Goal: Task Accomplishment & Management: Use online tool/utility

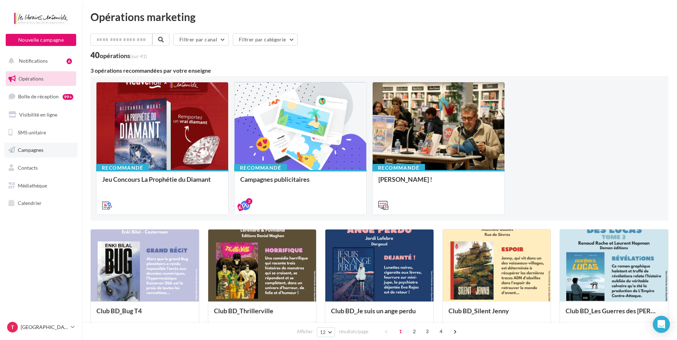
click at [35, 152] on span "Campagnes" at bounding box center [31, 150] width 26 height 6
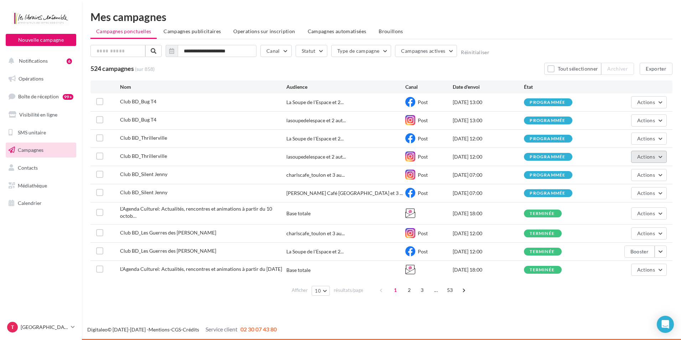
click at [661, 157] on button "Actions" at bounding box center [649, 157] width 36 height 12
click at [623, 229] on button "Annuler" at bounding box center [630, 229] width 71 height 19
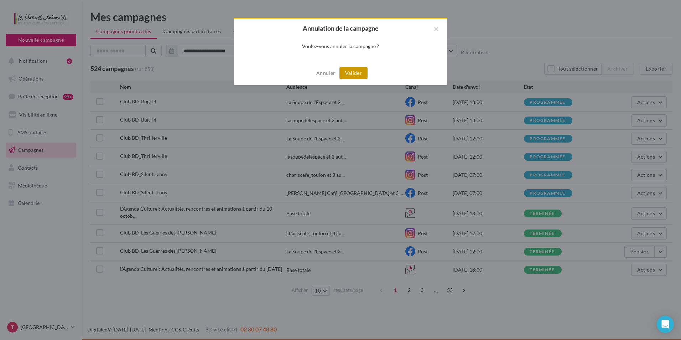
click at [363, 76] on button "Valider" at bounding box center [353, 73] width 28 height 12
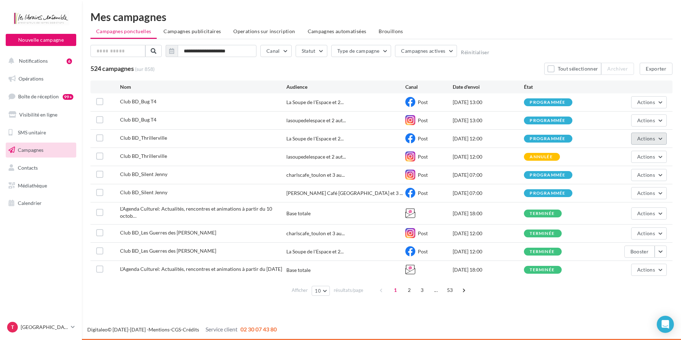
click at [656, 138] on button "Actions" at bounding box center [649, 138] width 36 height 12
click at [612, 211] on button "Annuler" at bounding box center [630, 211] width 71 height 19
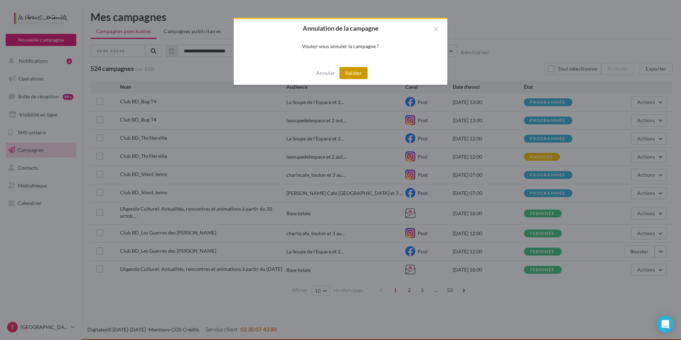
click at [343, 74] on button "Valider" at bounding box center [353, 73] width 28 height 12
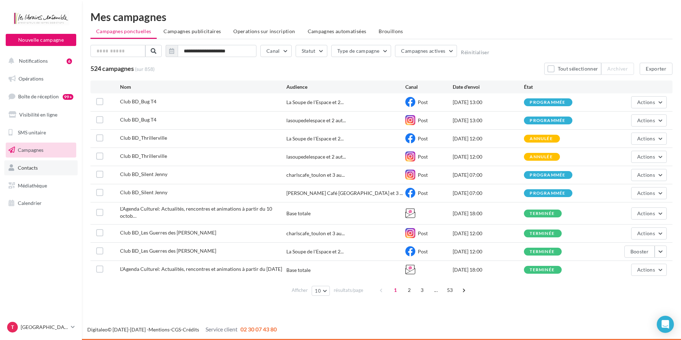
click at [30, 163] on link "Contacts" at bounding box center [40, 167] width 73 height 15
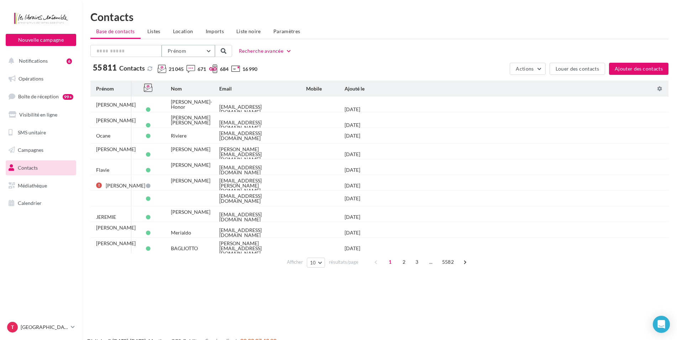
click at [202, 47] on button "Prénom" at bounding box center [188, 51] width 53 height 12
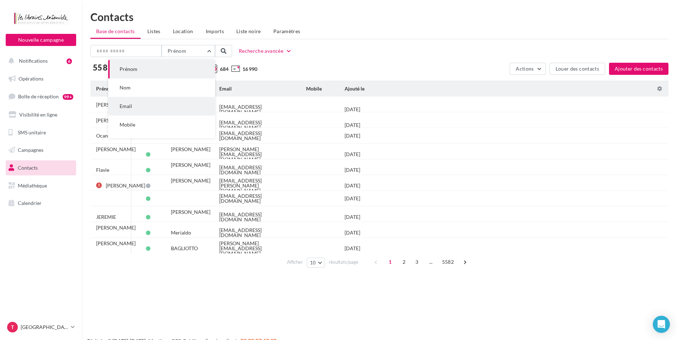
click at [143, 103] on button "Email" at bounding box center [161, 106] width 107 height 19
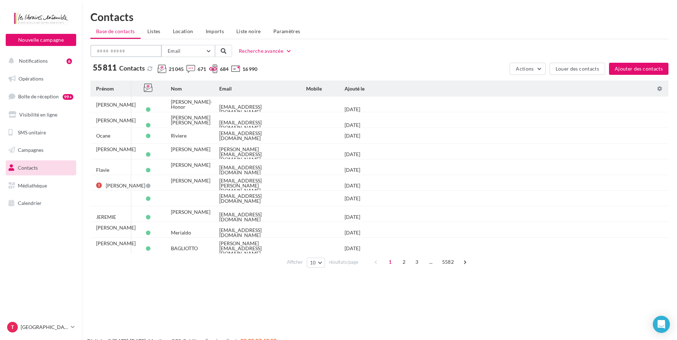
click at [139, 54] on input "text" at bounding box center [125, 51] width 71 height 12
paste input "**********"
type input "**********"
click at [223, 48] on span at bounding box center [224, 51] width 6 height 6
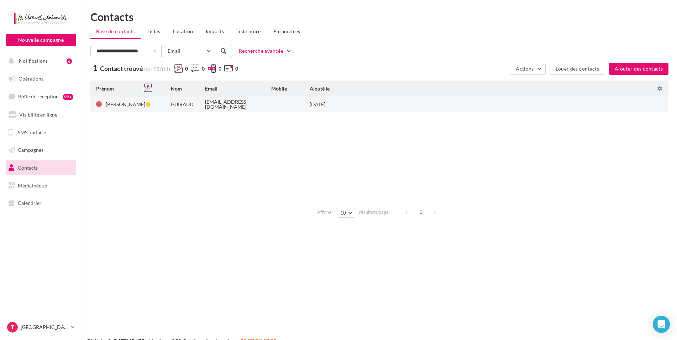
click at [143, 106] on div at bounding box center [148, 104] width 15 height 5
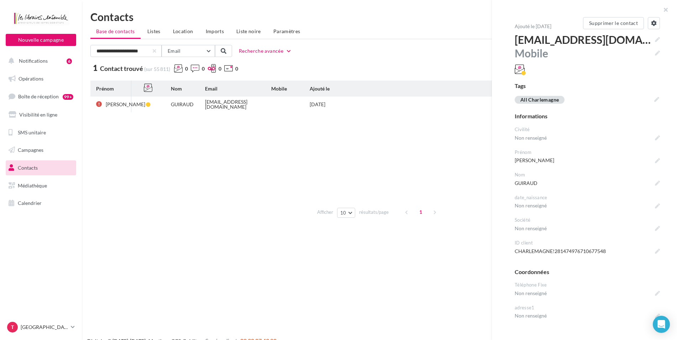
click at [645, 71] on span "Gérer les canaux" at bounding box center [632, 69] width 39 height 7
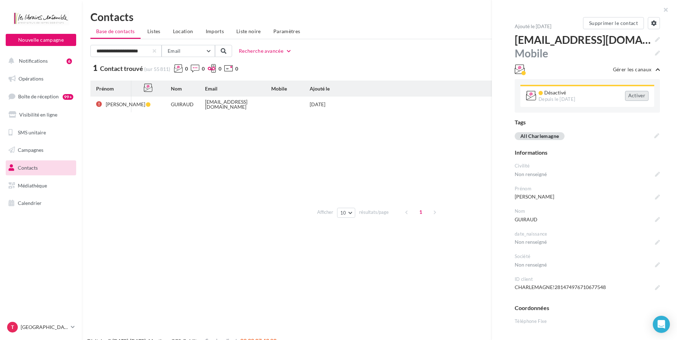
click at [633, 94] on div "Activer" at bounding box center [637, 96] width 24 height 10
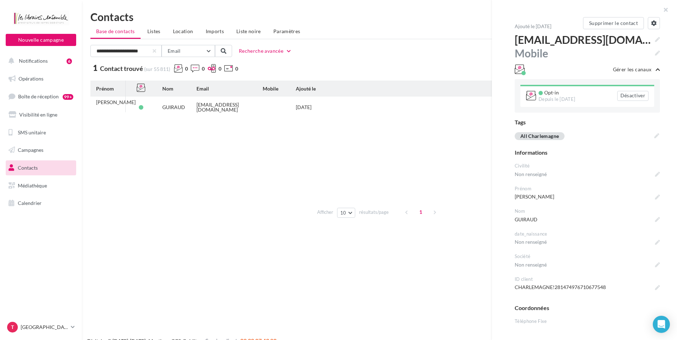
click at [199, 145] on tbody "Magali GUIRAUD guiraudmagali@orange.fr 08/02/2024" at bounding box center [379, 150] width 578 height 107
click at [36, 147] on span "Campagnes" at bounding box center [31, 150] width 26 height 6
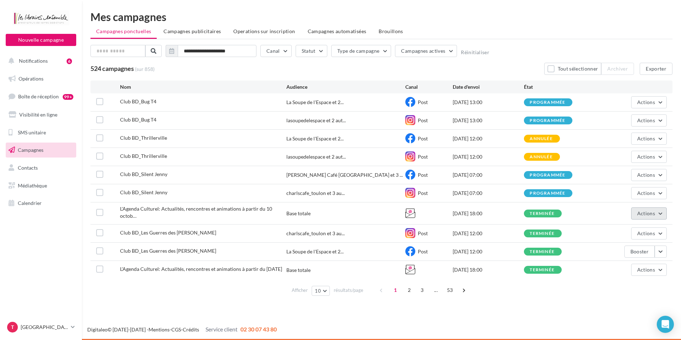
click at [661, 213] on button "Actions" at bounding box center [649, 213] width 36 height 12
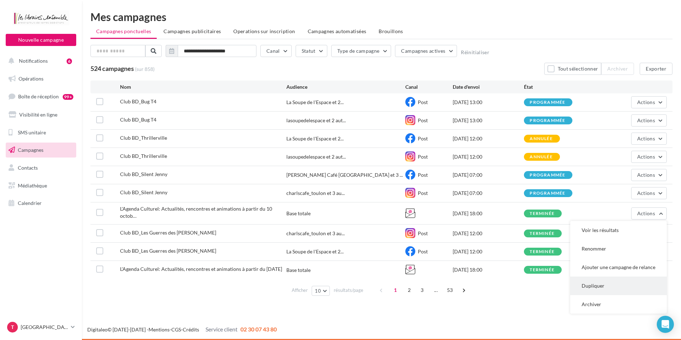
click at [602, 280] on button "Dupliquer" at bounding box center [618, 285] width 97 height 19
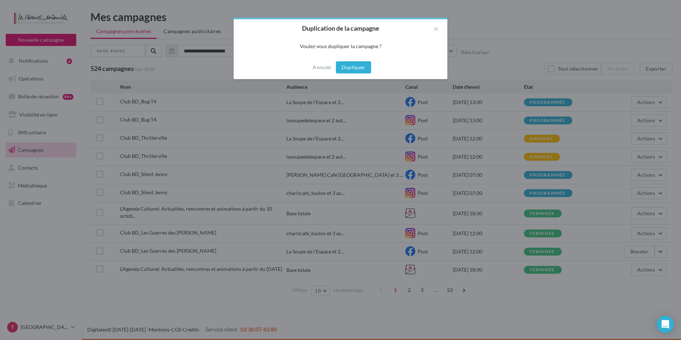
click at [361, 70] on button "Dupliquer" at bounding box center [353, 67] width 35 height 12
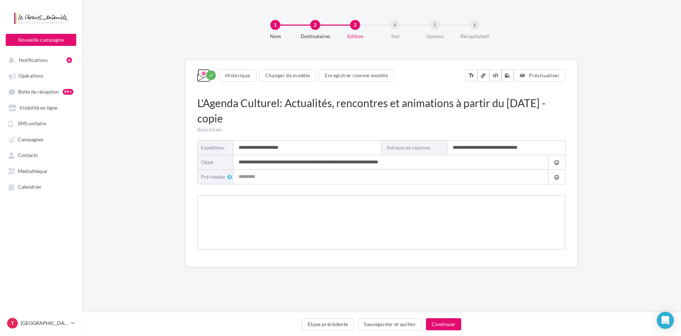
type input "**********"
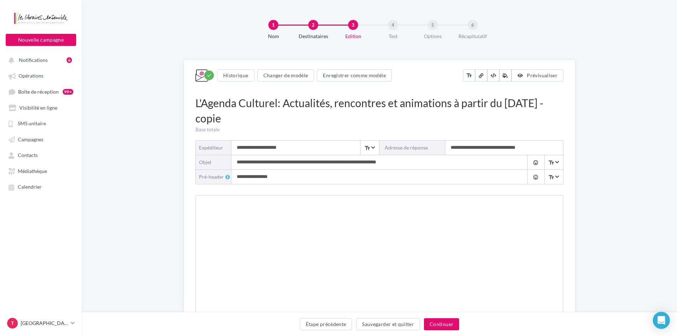
click at [389, 162] on input "**********" at bounding box center [372, 162] width 282 height 14
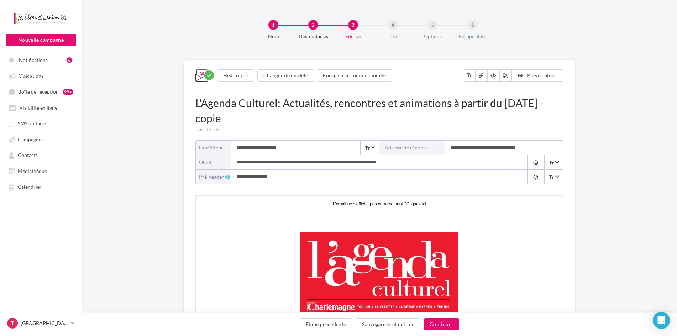
type input "**********"
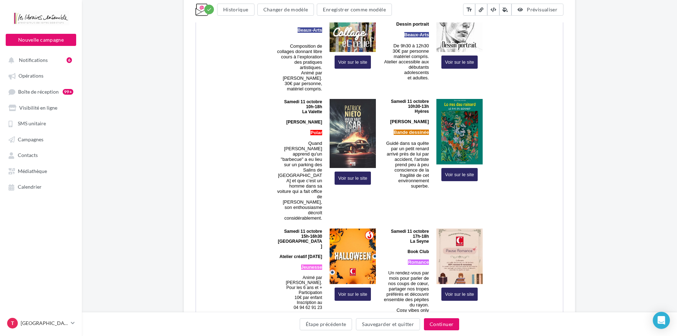
scroll to position [570, 0]
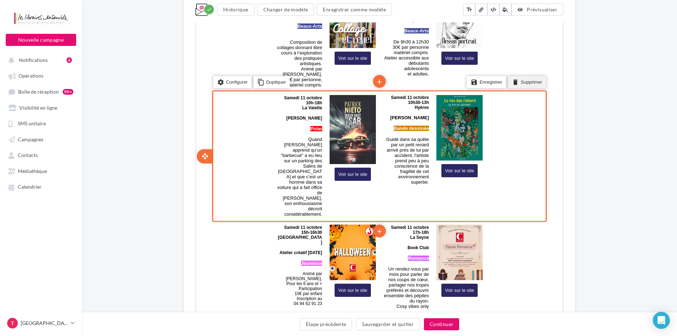
click at [524, 84] on li "delete Supprimer" at bounding box center [526, 82] width 38 height 12
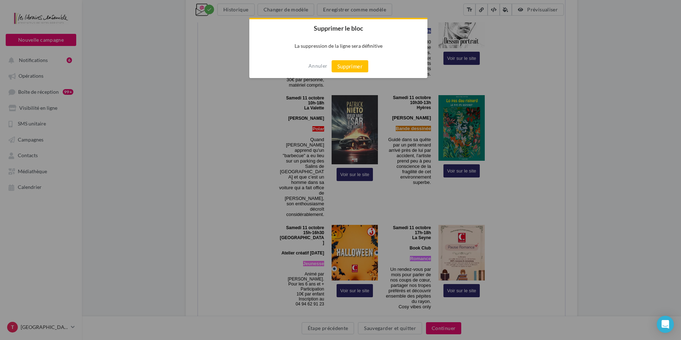
click at [645, 147] on div at bounding box center [340, 170] width 681 height 340
click at [323, 68] on button "Annuler" at bounding box center [317, 65] width 19 height 11
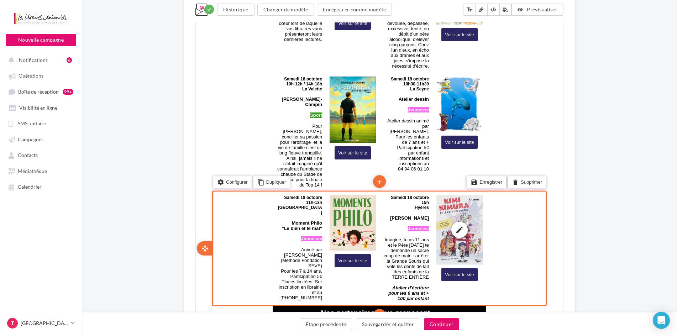
scroll to position [1246, 0]
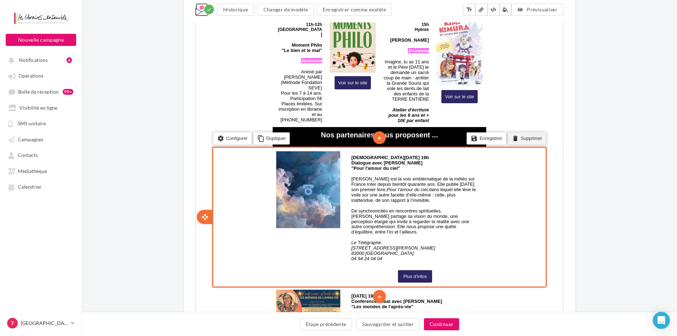
click at [531, 132] on li "delete Supprimer" at bounding box center [526, 138] width 38 height 12
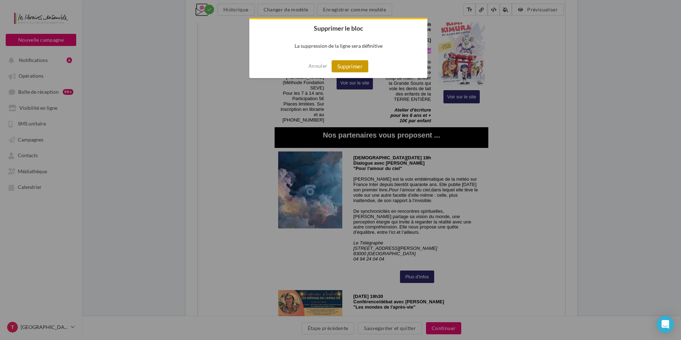
click at [357, 65] on button "Supprimer" at bounding box center [350, 66] width 37 height 12
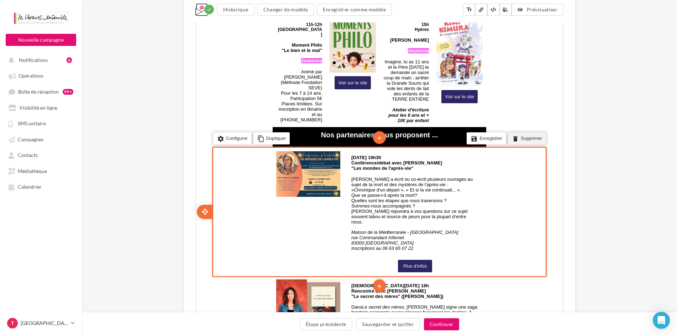
click at [525, 132] on li "delete Supprimer" at bounding box center [526, 138] width 38 height 12
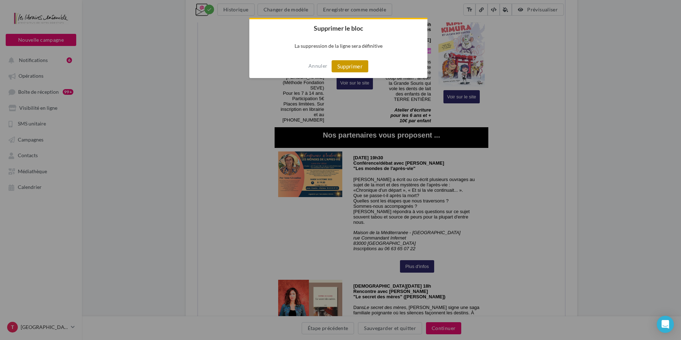
click at [353, 68] on button "Supprimer" at bounding box center [350, 66] width 37 height 12
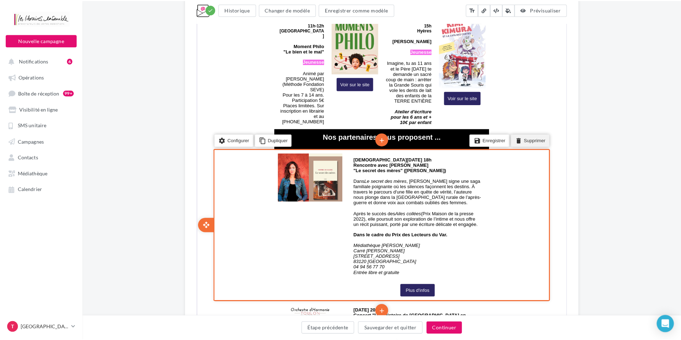
drag, startPoint x: 522, startPoint y: 68, endPoint x: 613, endPoint y: -976, distance: 1048.1
click at [522, 127] on li "delete Supprimer" at bounding box center [527, 133] width 38 height 12
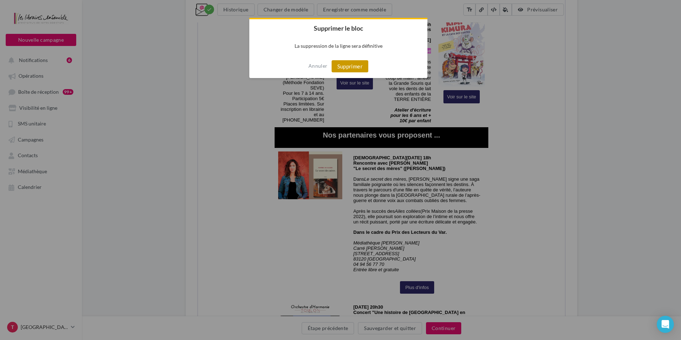
click at [350, 64] on button "Supprimer" at bounding box center [350, 66] width 37 height 12
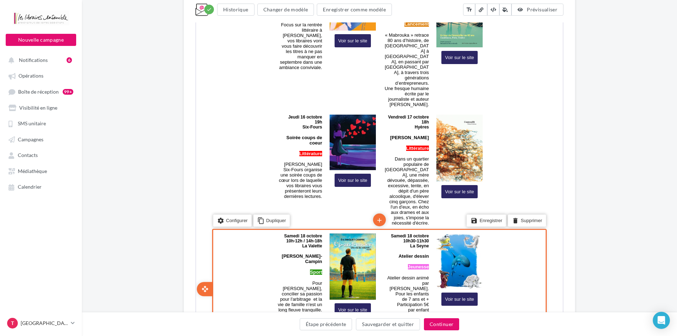
scroll to position [855, 0]
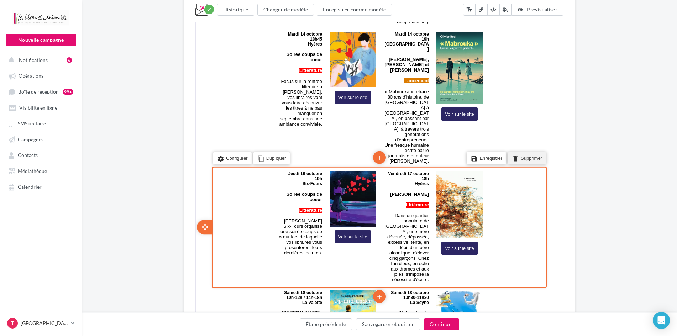
click at [533, 152] on li "delete Supprimer" at bounding box center [526, 158] width 38 height 12
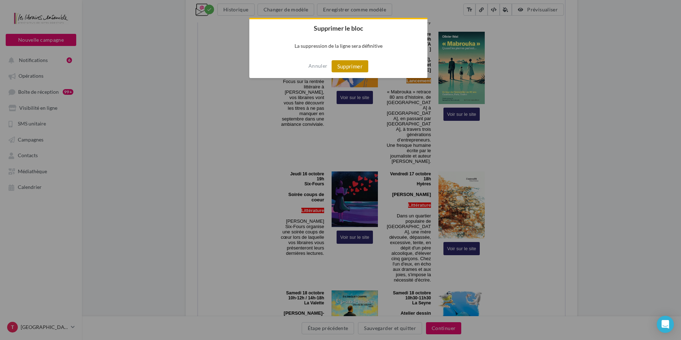
click at [363, 66] on button "Supprimer" at bounding box center [350, 66] width 37 height 12
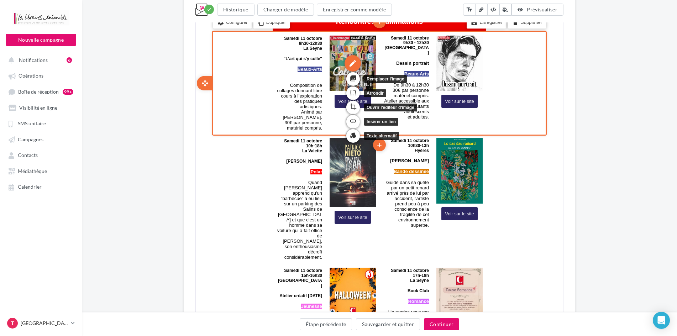
scroll to position [570, 0]
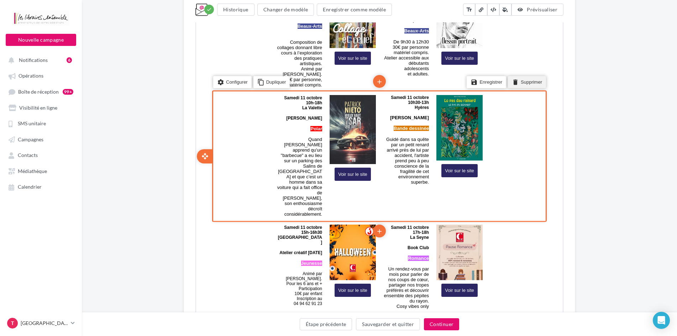
click at [521, 83] on li "delete Supprimer" at bounding box center [526, 82] width 38 height 12
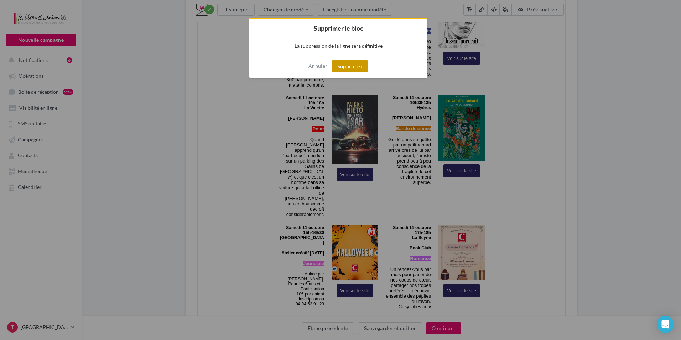
click at [363, 65] on button "Supprimer" at bounding box center [350, 66] width 37 height 12
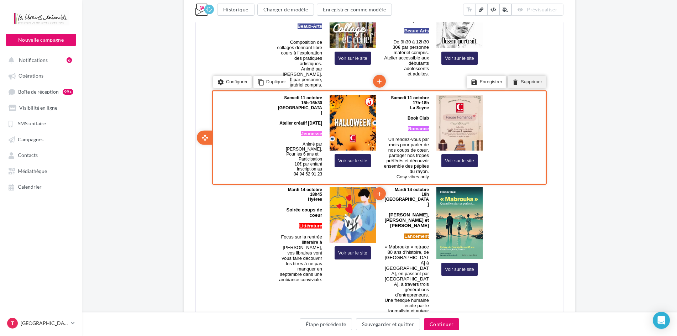
click at [527, 85] on li "delete Supprimer" at bounding box center [526, 82] width 38 height 12
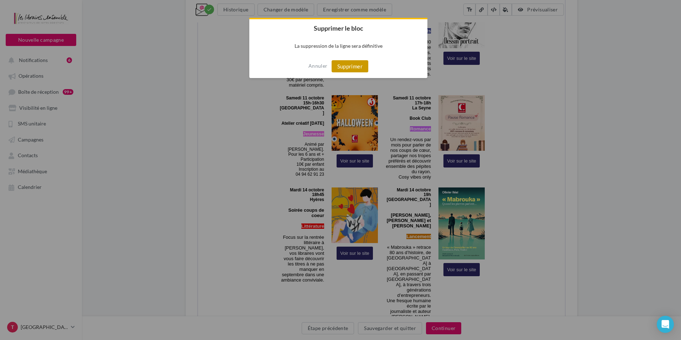
click at [357, 67] on button "Supprimer" at bounding box center [350, 66] width 37 height 12
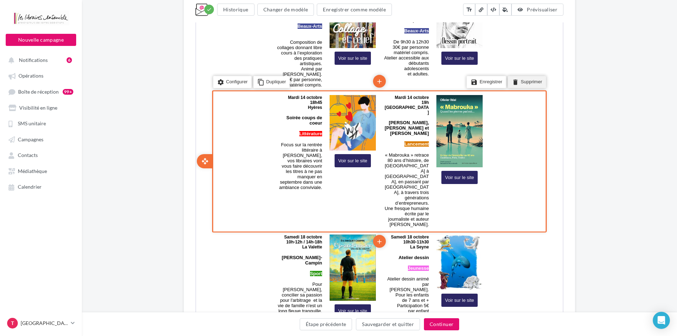
click at [527, 82] on li "delete Supprimer" at bounding box center [526, 82] width 38 height 12
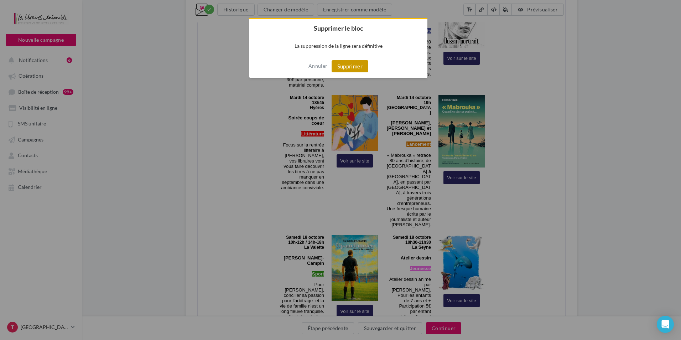
click at [344, 62] on button "Supprimer" at bounding box center [350, 66] width 37 height 12
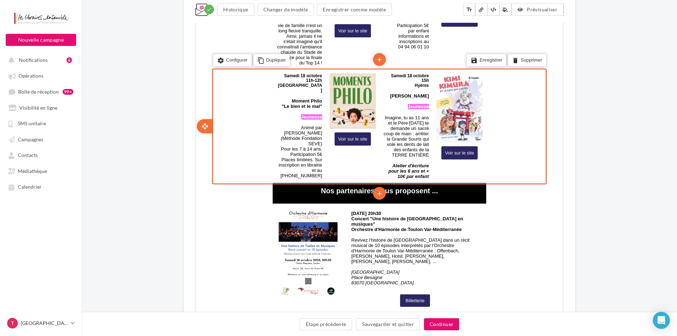
scroll to position [712, 0]
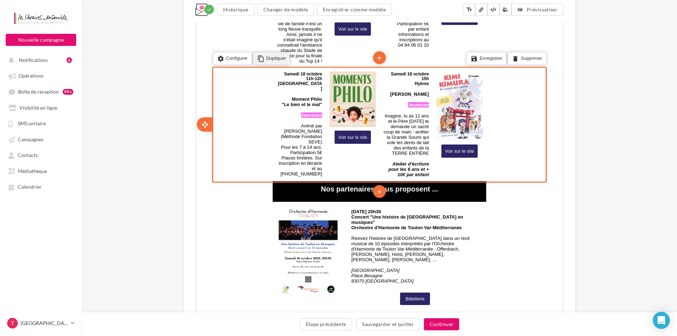
click at [273, 52] on li "content_copy Dupliquer" at bounding box center [271, 58] width 37 height 12
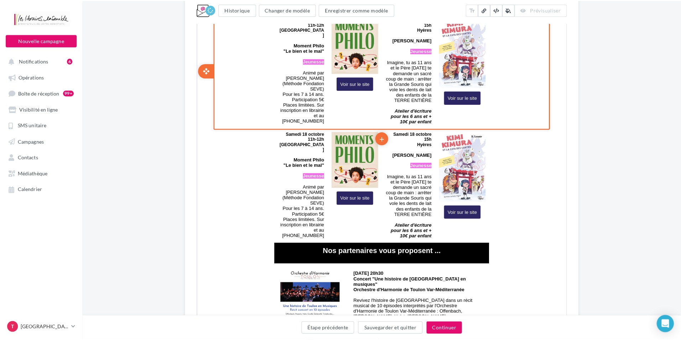
scroll to position [819, 0]
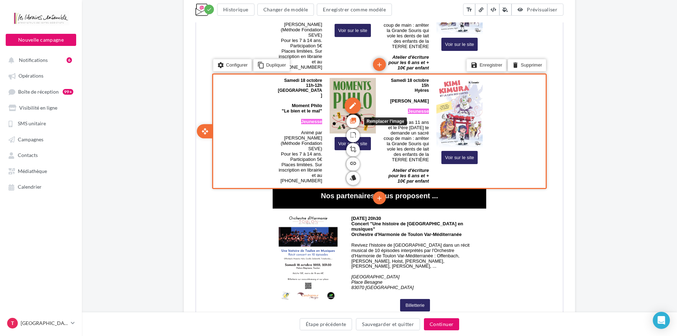
click at [354, 114] on icon "photo_library" at bounding box center [352, 120] width 7 height 12
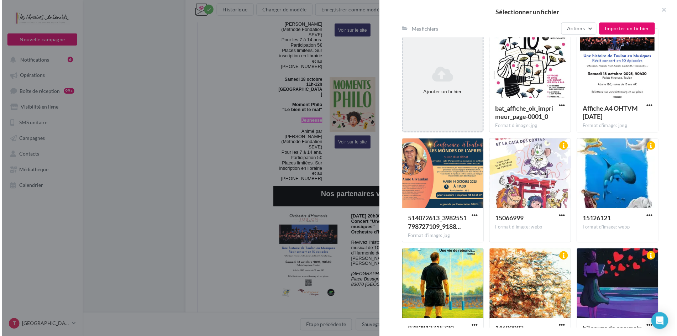
scroll to position [59, 0]
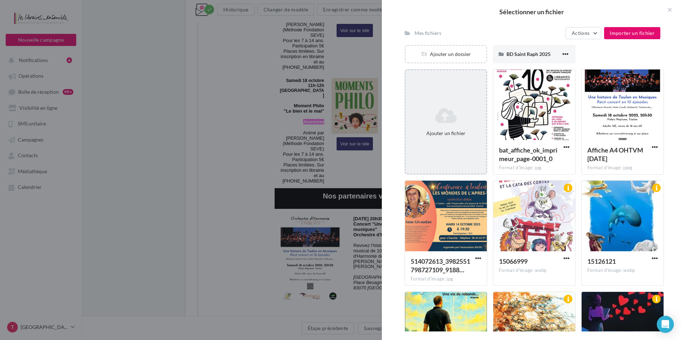
click at [452, 128] on div "Ajouter un fichier" at bounding box center [446, 122] width 80 height 36
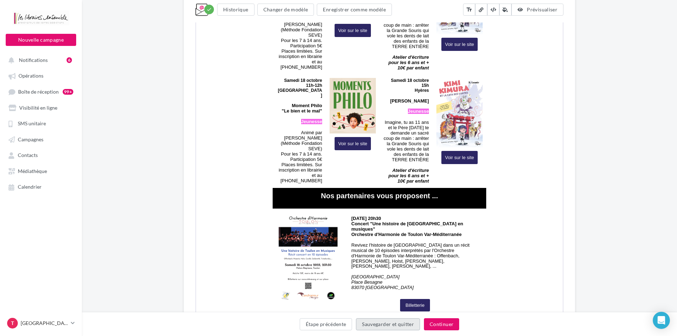
click at [391, 326] on button "Sauvegarder et quitter" at bounding box center [388, 324] width 64 height 12
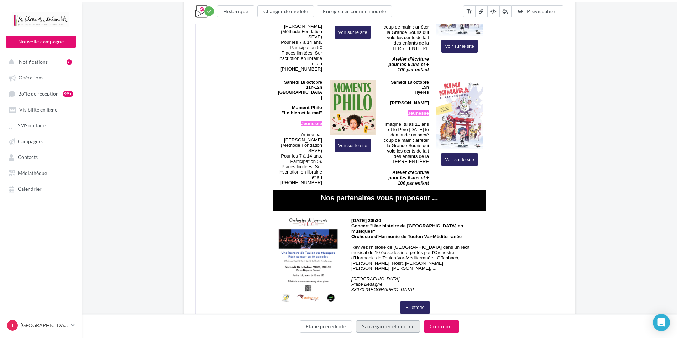
scroll to position [11, 0]
